Goal: Transaction & Acquisition: Subscribe to service/newsletter

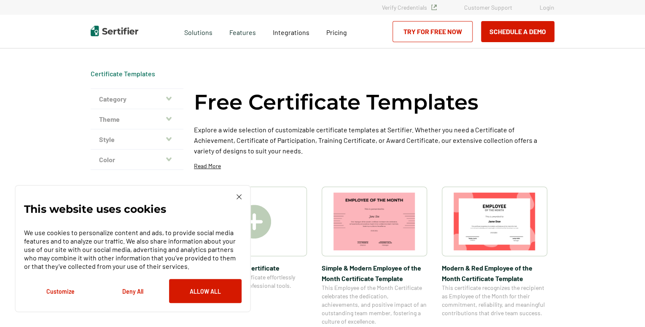
click at [255, 221] on img at bounding box center [254, 222] width 34 height 34
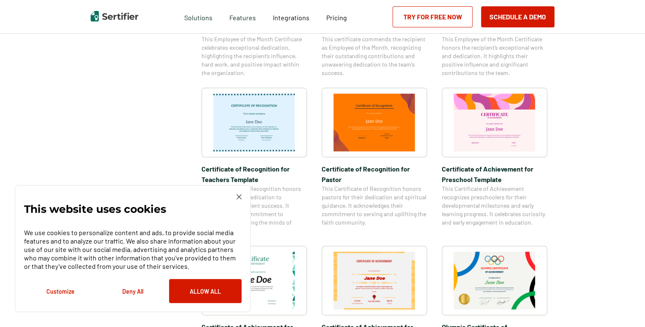
scroll to position [394, 0]
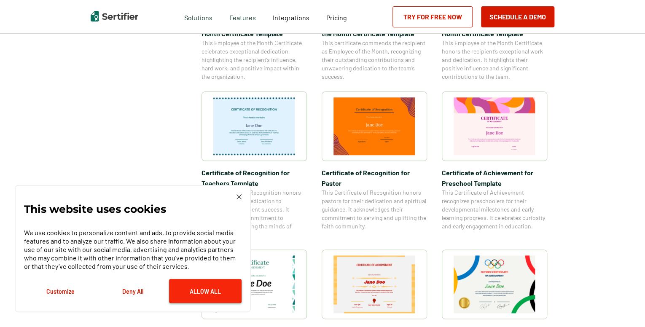
click at [208, 284] on button "Allow All" at bounding box center [205, 291] width 72 height 24
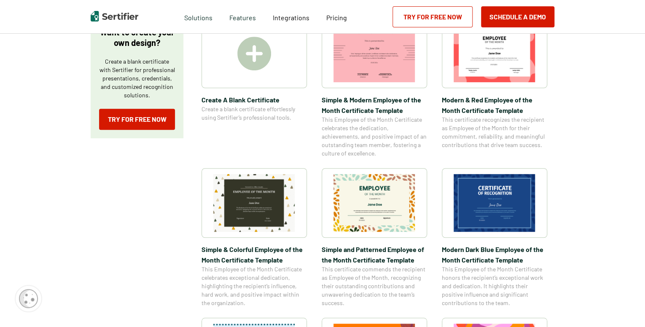
scroll to position [182, 0]
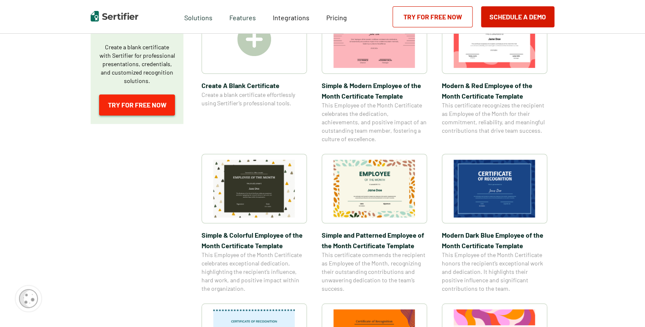
click at [162, 102] on link "Try for Free Now" at bounding box center [137, 104] width 76 height 21
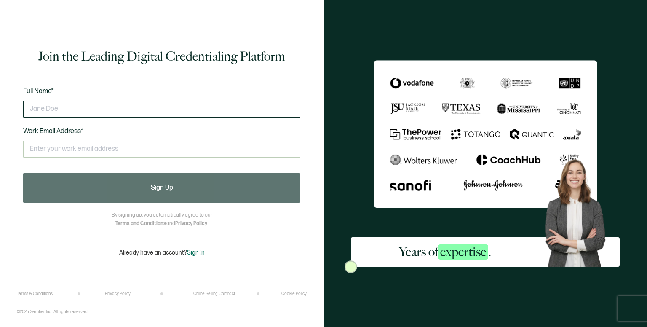
click at [158, 117] on input "text" at bounding box center [161, 109] width 277 height 17
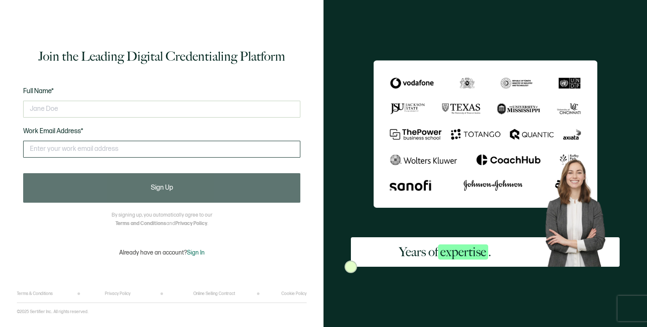
click at [152, 150] on input "text" at bounding box center [161, 149] width 277 height 17
